Goal: Task Accomplishment & Management: Use online tool/utility

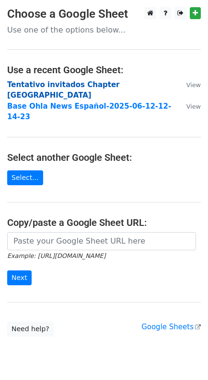
click at [114, 84] on strong "Tentativo invitados Chapter [GEOGRAPHIC_DATA]" at bounding box center [63, 90] width 113 height 20
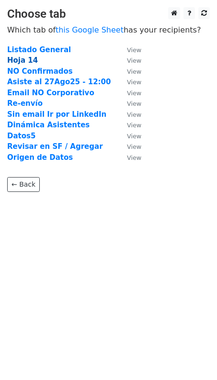
click at [17, 61] on strong "Hoja 14" at bounding box center [22, 60] width 31 height 9
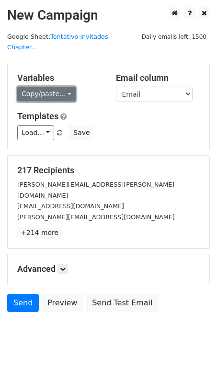
click at [64, 87] on link "Copy/paste..." at bounding box center [46, 94] width 58 height 15
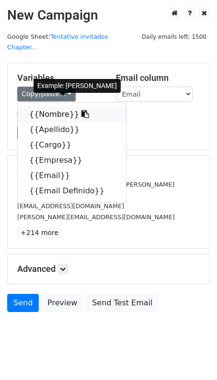
click at [81, 110] on icon at bounding box center [85, 114] width 8 height 8
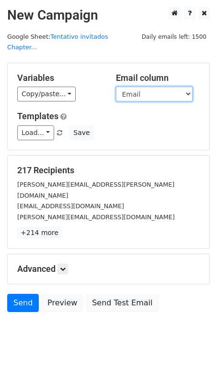
click at [188, 87] on select "Nombre Apellido Cargo Empresa Email Email Definido" at bounding box center [154, 94] width 77 height 15
select select "Email Definido"
click at [116, 87] on select "Nombre Apellido Cargo Empresa Email Email Definido" at bounding box center [154, 94] width 77 height 15
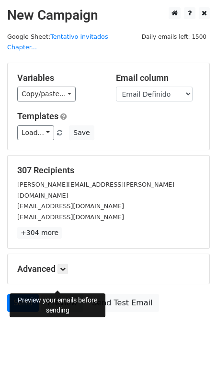
click at [57, 294] on link "Preview" at bounding box center [62, 303] width 42 height 18
click at [24, 294] on link "Send" at bounding box center [23, 303] width 32 height 18
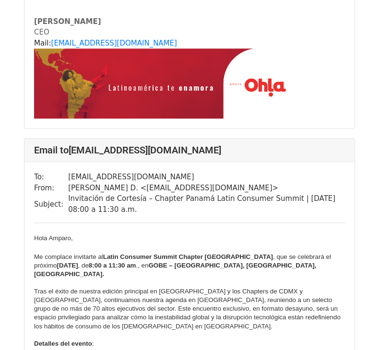
scroll to position [7959, 0]
